Goal: Check status: Check status

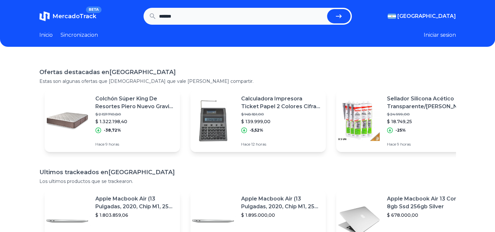
type input "*******"
click at [327, 9] on button "submit" at bounding box center [338, 16] width 23 height 14
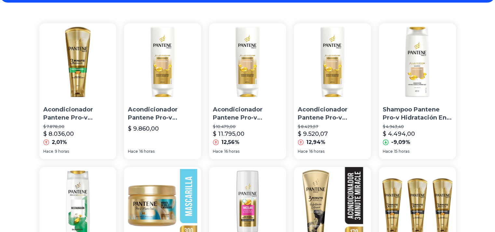
scroll to position [45, 0]
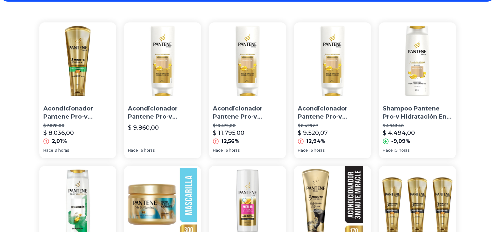
click at [415, 112] on p "Shampoo Pantene Pro-v Hidratación En Botella De 400ml Por 1 Unidad" at bounding box center [417, 113] width 69 height 16
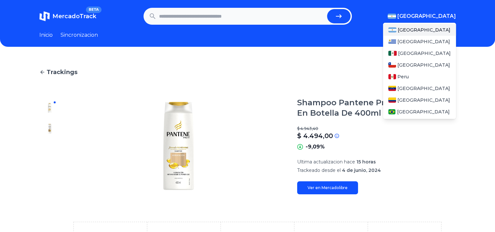
click at [437, 17] on span "[GEOGRAPHIC_DATA]" at bounding box center [426, 16] width 59 height 8
click at [408, 53] on span "[GEOGRAPHIC_DATA]" at bounding box center [424, 53] width 53 height 7
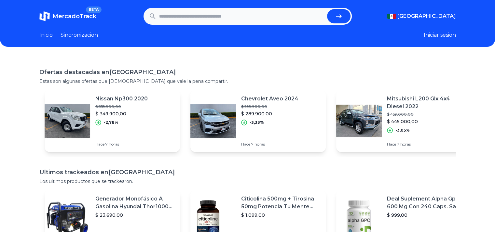
click at [196, 18] on input "text" at bounding box center [241, 16] width 165 height 14
type input "*******"
click at [327, 9] on button "submit" at bounding box center [338, 16] width 23 height 14
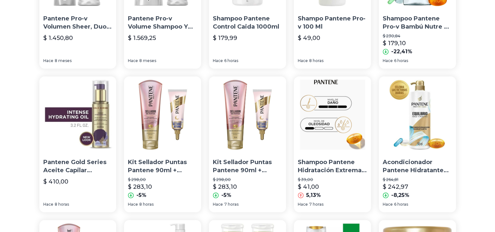
scroll to position [279, 0]
click at [414, 123] on img at bounding box center [417, 114] width 77 height 77
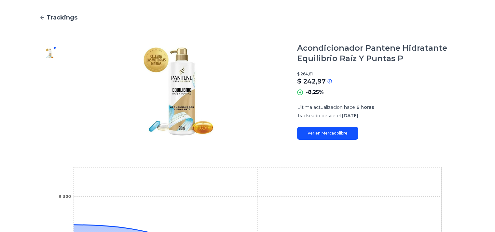
scroll to position [55, 0]
